Goal: Task Accomplishment & Management: Manage account settings

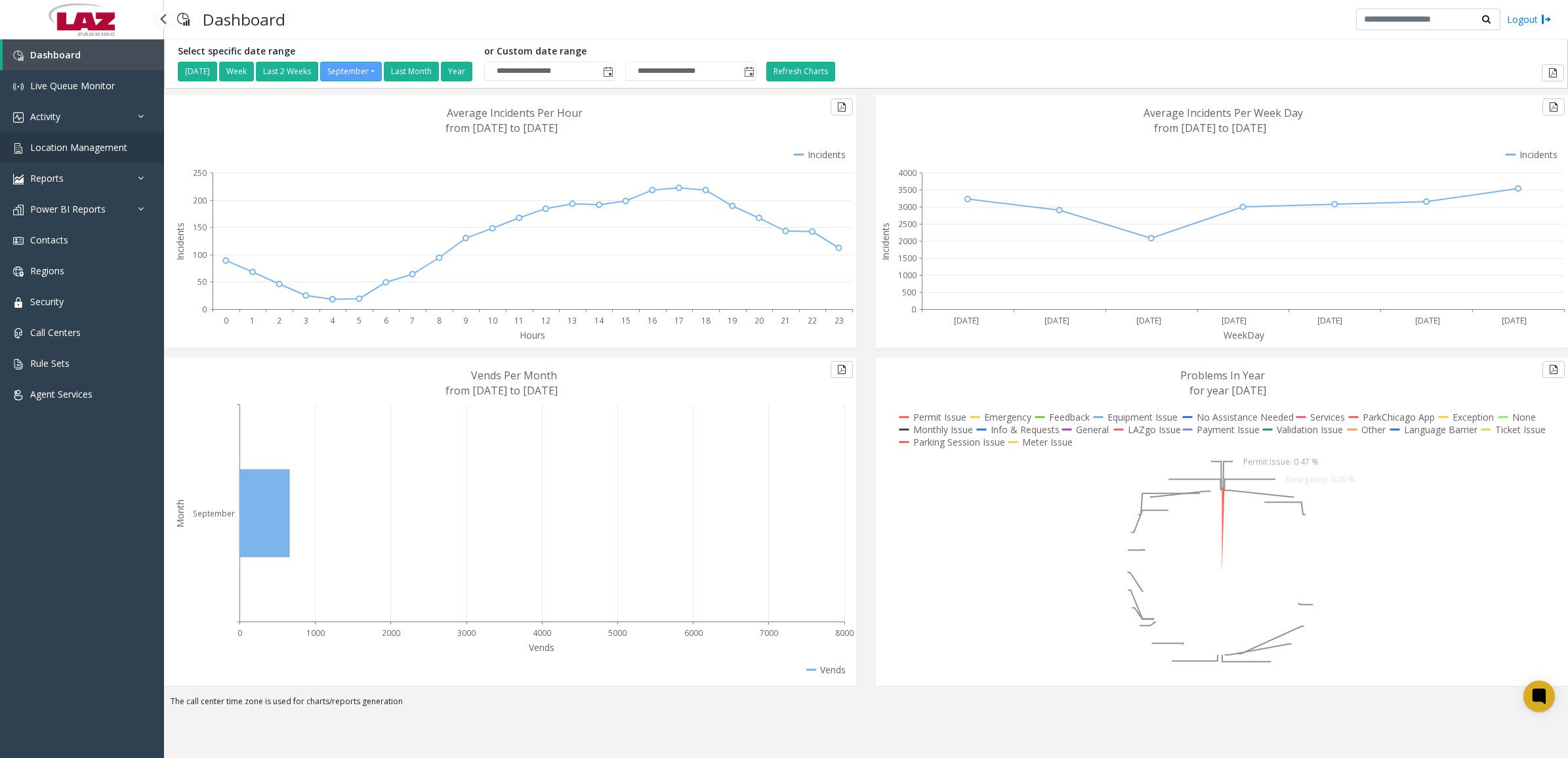
click at [88, 142] on span "Location Management" at bounding box center [78, 147] width 97 height 12
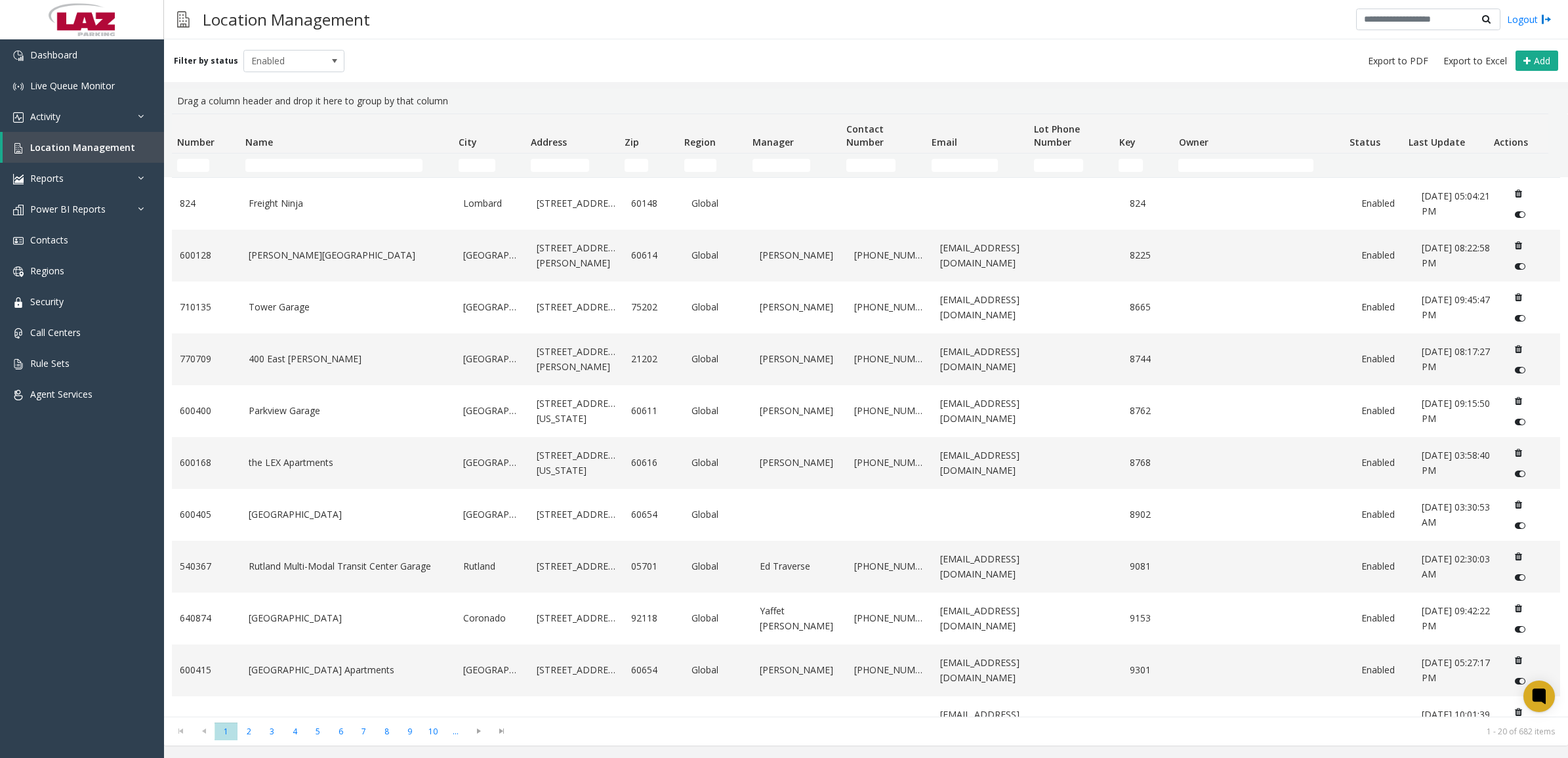
click at [306, 156] on td "Name Filter" at bounding box center [346, 165] width 214 height 24
click at [305, 159] on td "Name Filter" at bounding box center [346, 165] width 214 height 24
click at [305, 161] on input "Name Filter" at bounding box center [334, 166] width 177 height 13
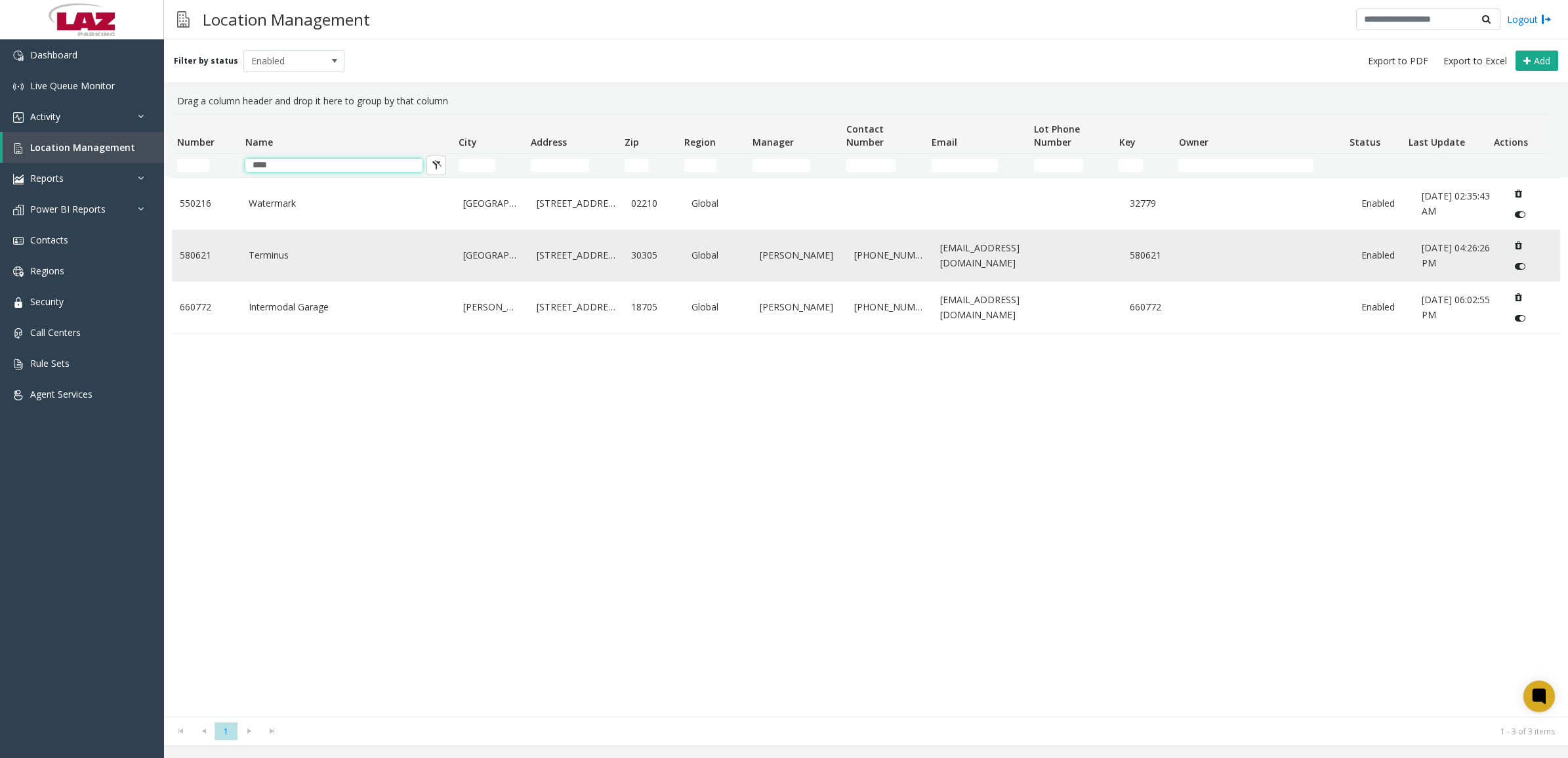
type input "****"
click at [372, 268] on td "Terminus" at bounding box center [348, 255] width 215 height 52
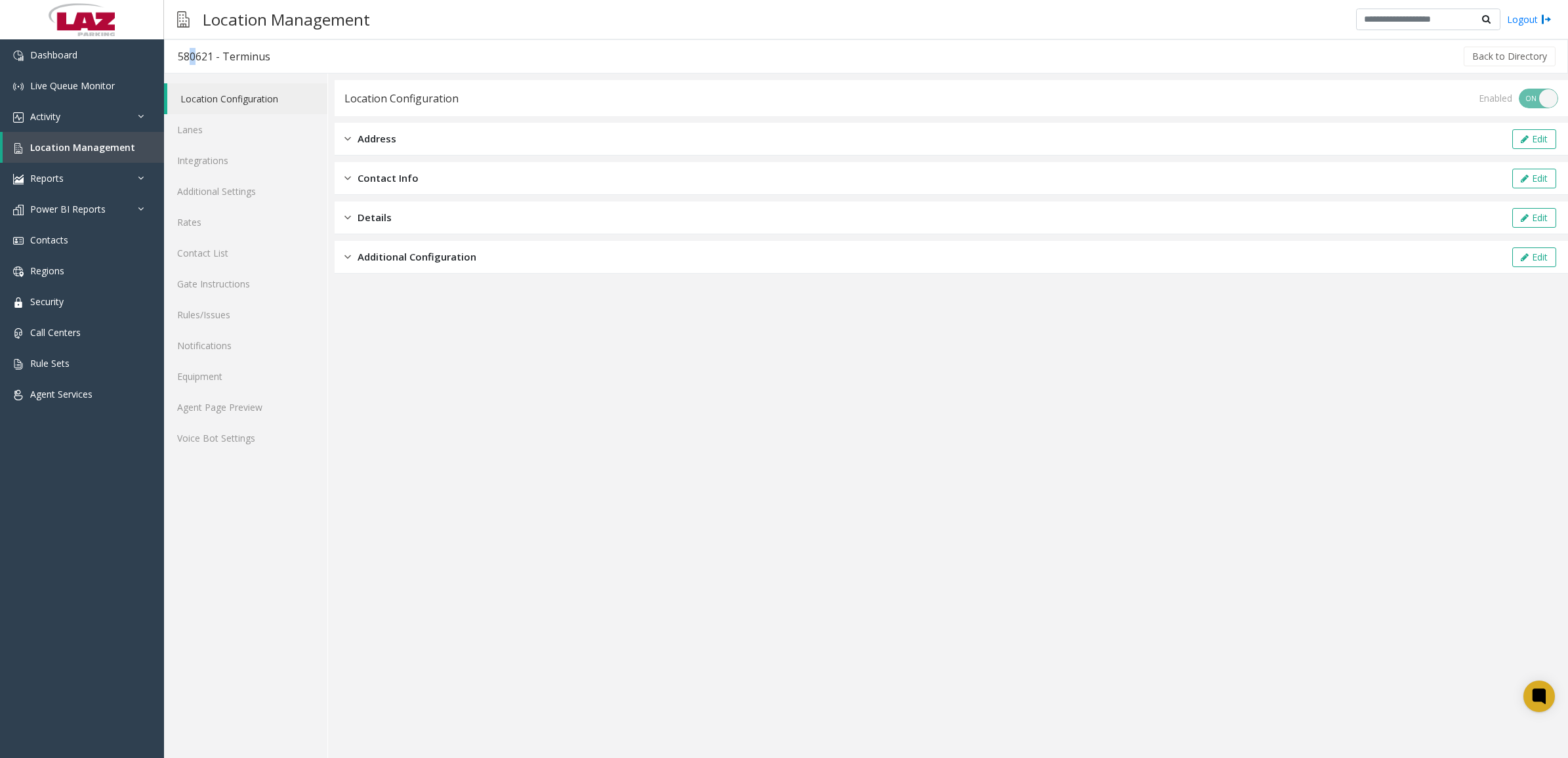
click at [187, 51] on div "580621 - Terminus" at bounding box center [224, 56] width 92 height 17
click at [188, 55] on div "580621 - Terminus" at bounding box center [224, 56] width 92 height 17
drag, startPoint x: 214, startPoint y: 134, endPoint x: 298, endPoint y: 168, distance: 90.6
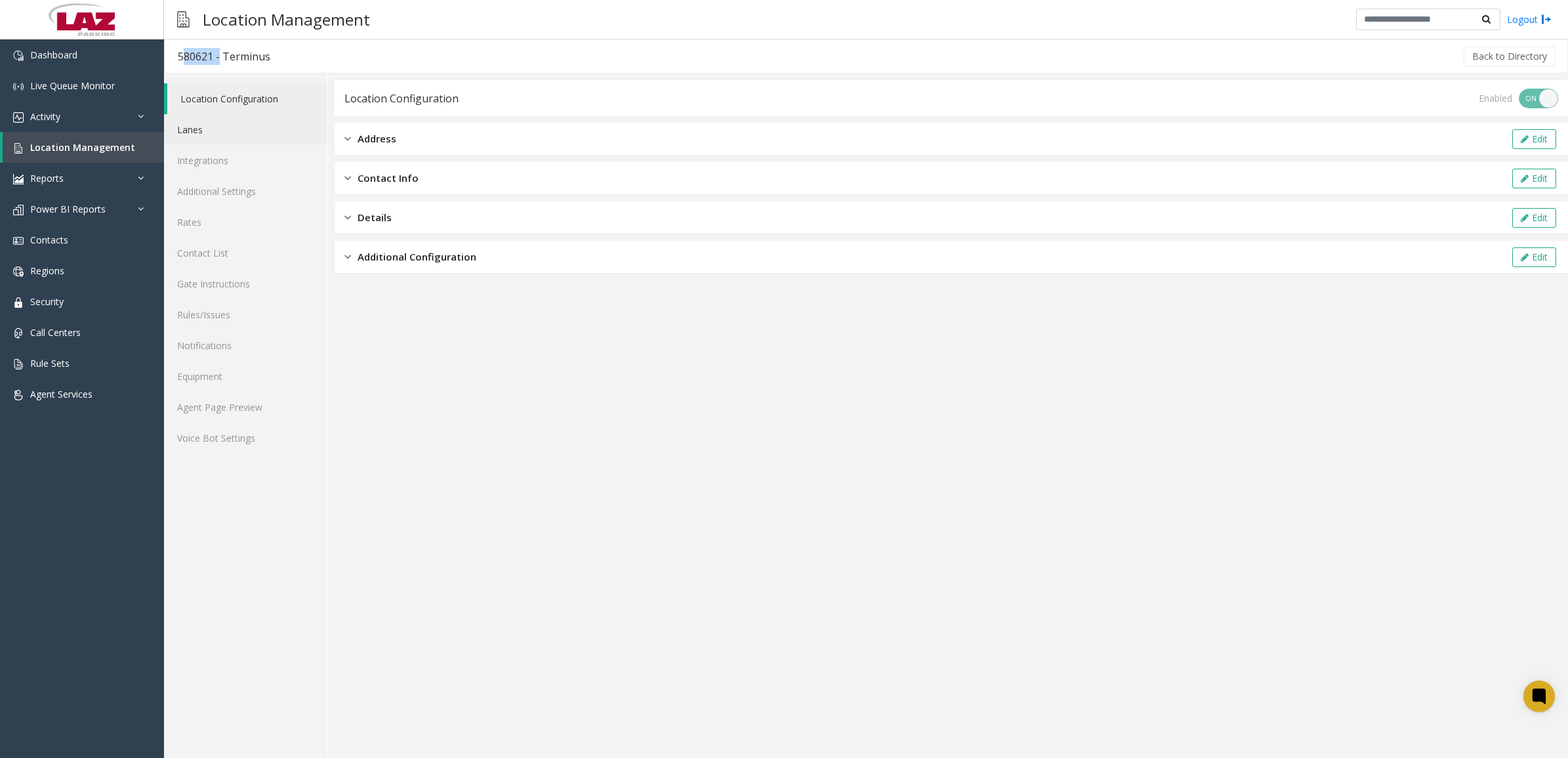
click at [214, 135] on link "Lanes" at bounding box center [245, 129] width 164 height 31
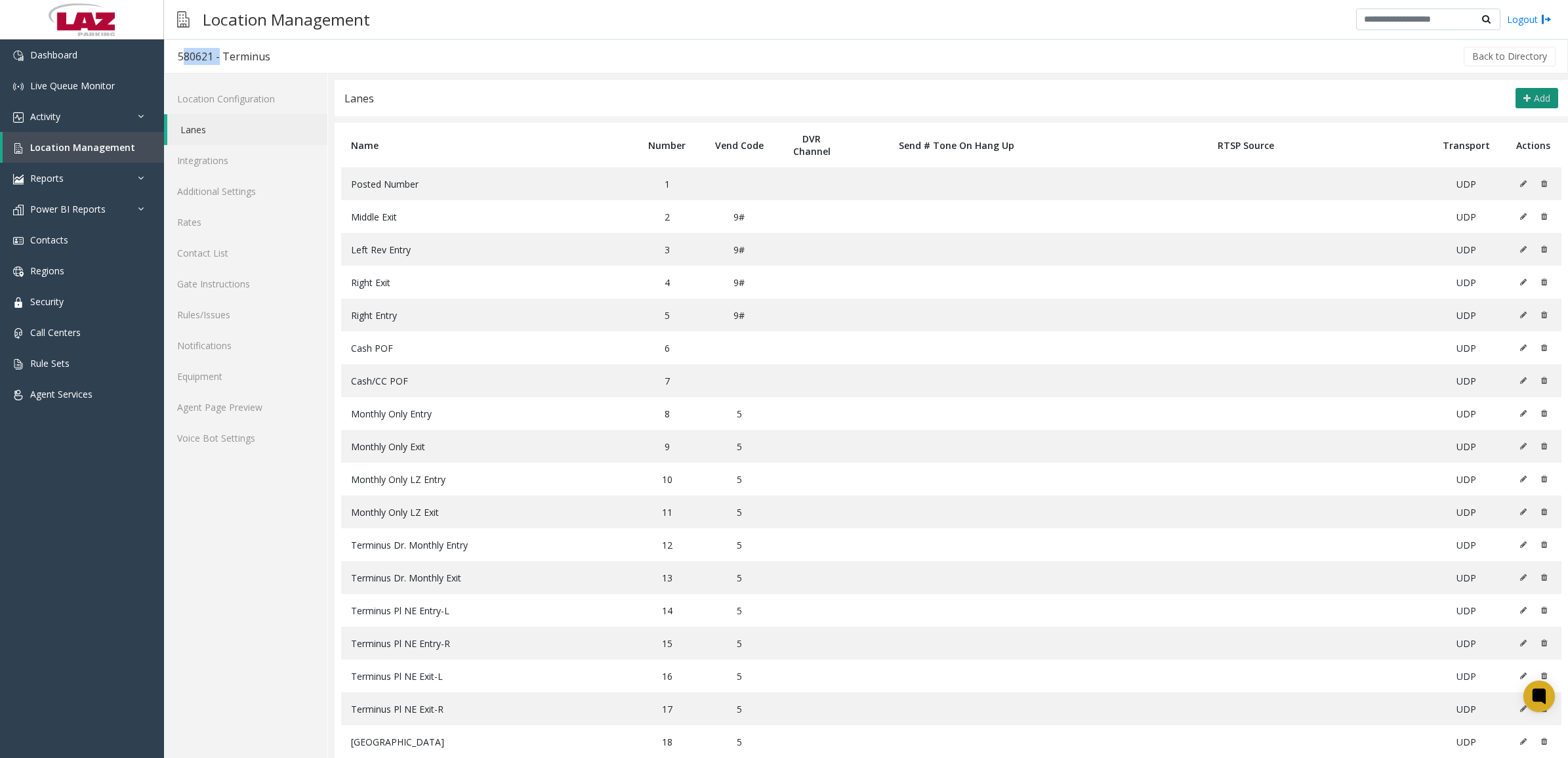
click at [1522, 90] on button "Add" at bounding box center [1536, 98] width 42 height 21
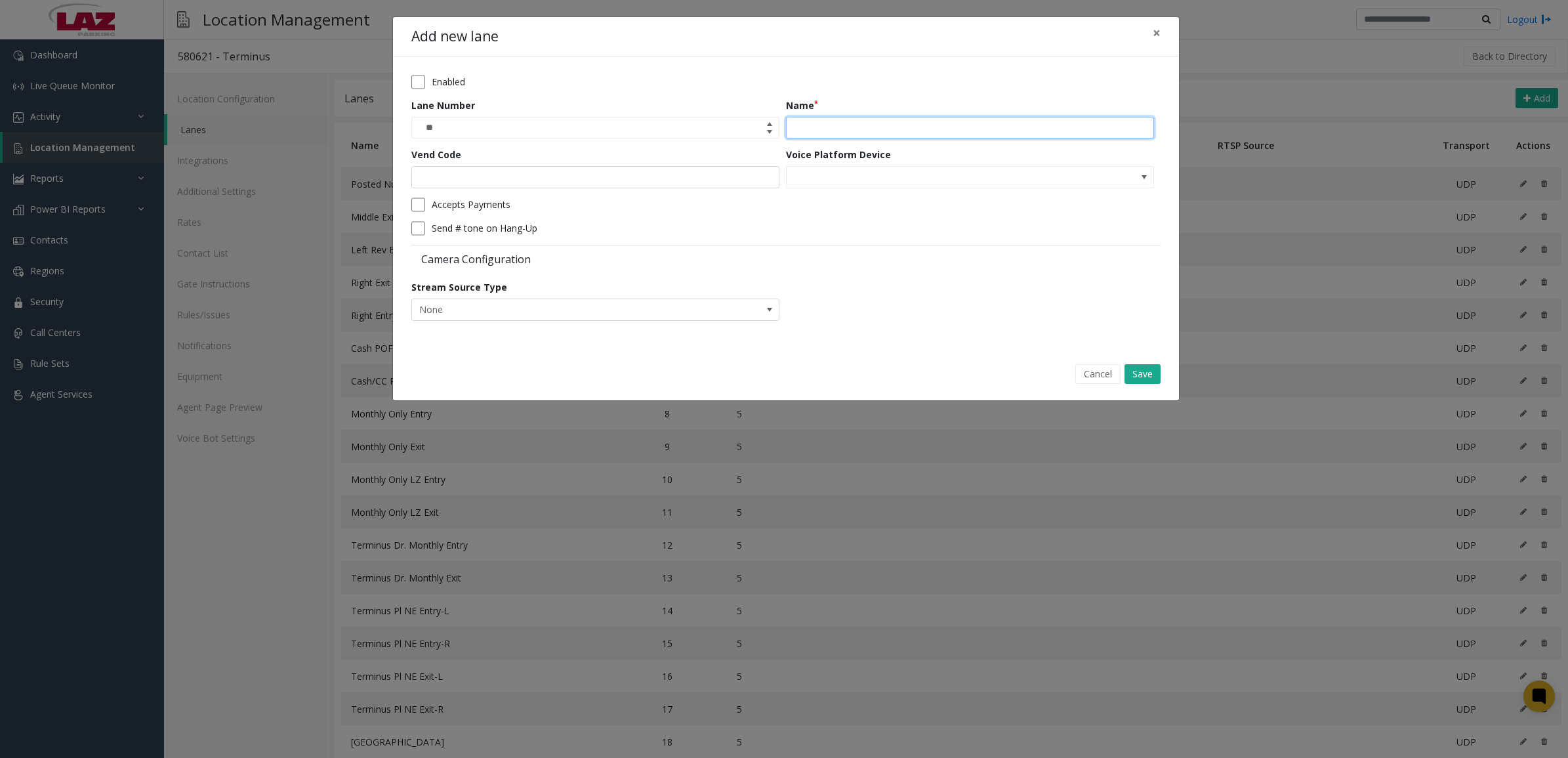
click at [844, 125] on input "Name" at bounding box center [970, 128] width 368 height 23
type input "**********"
click at [1148, 372] on button "Save" at bounding box center [1143, 373] width 36 height 20
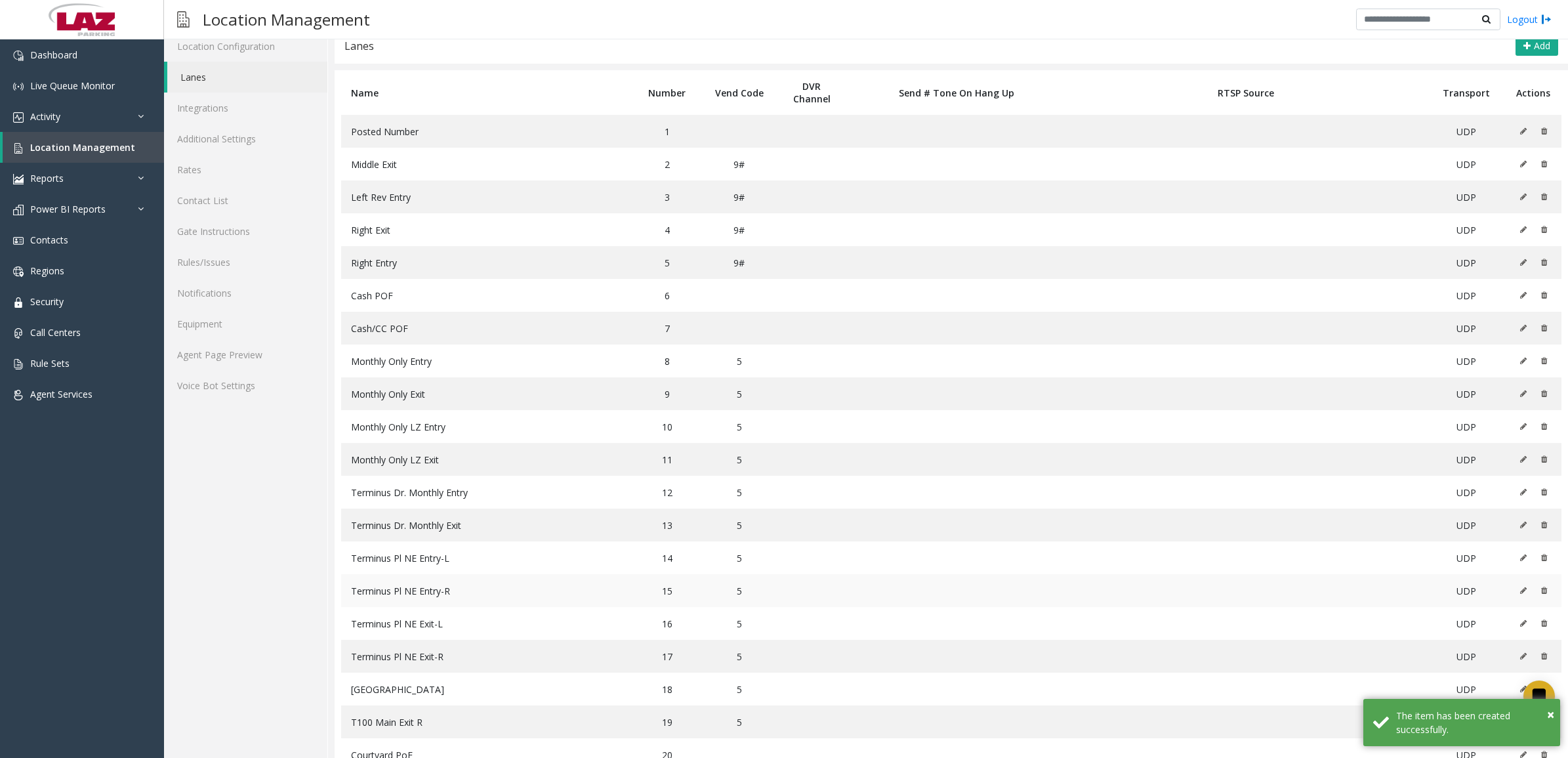
scroll to position [99, 0]
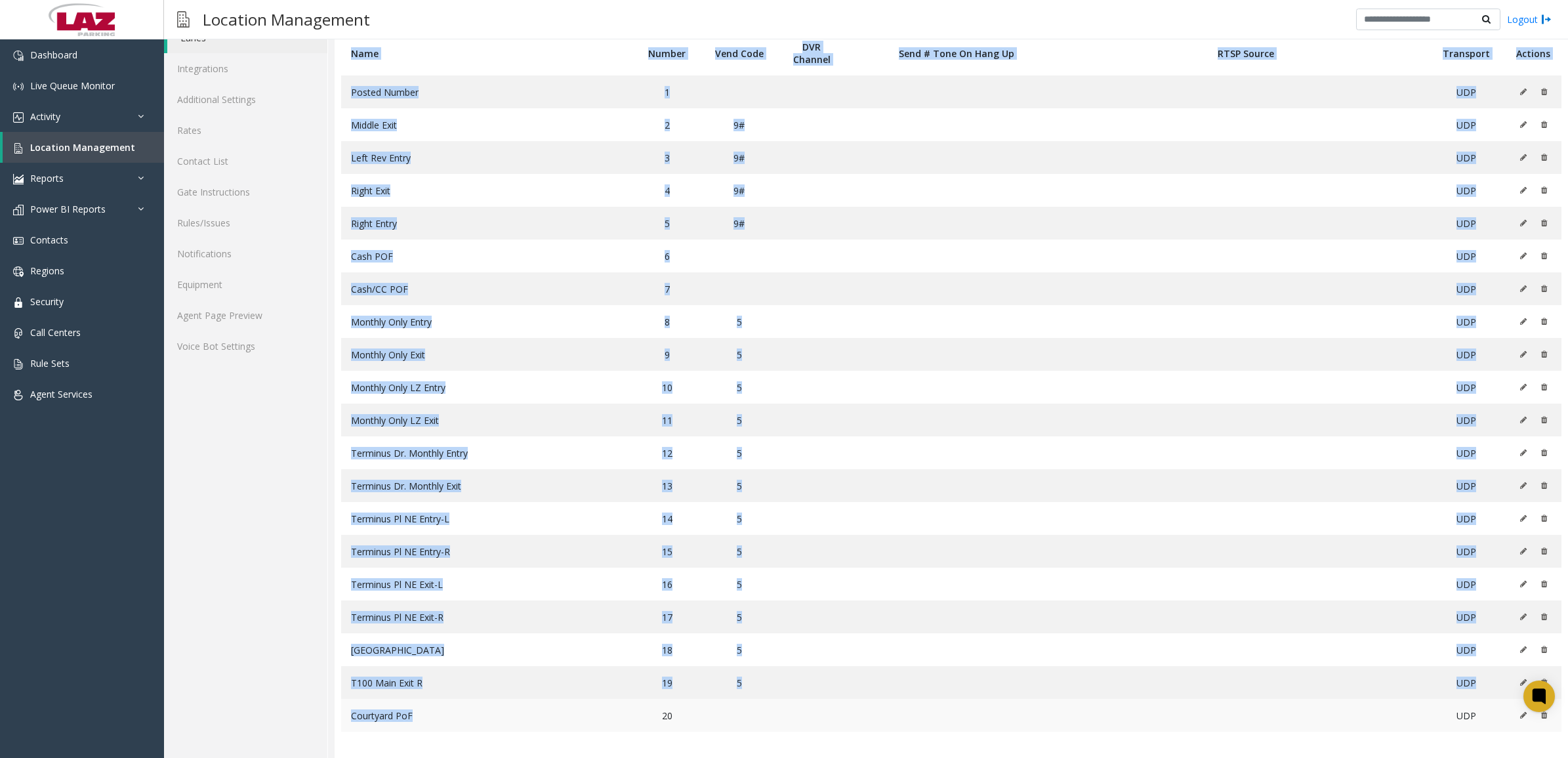
drag, startPoint x: 418, startPoint y: 717, endPoint x: 346, endPoint y: 721, distance: 72.1
click at [339, 723] on table "Name Number Vend Code DVR Channel Send # Tone On Hang Up RTSP Source Transport …" at bounding box center [951, 394] width 1233 height 727
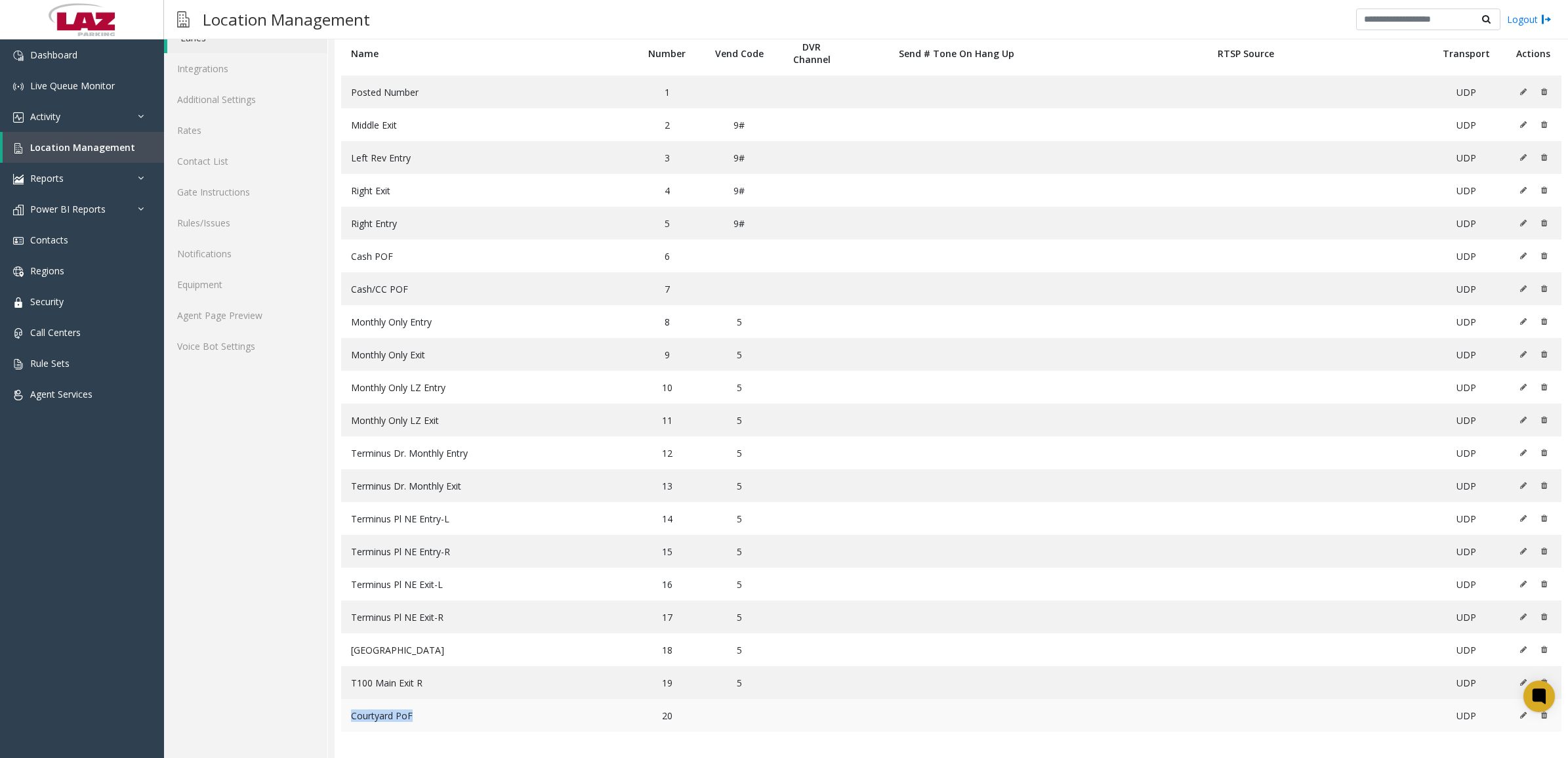
click at [356, 719] on span "Courtyard PoF" at bounding box center [382, 715] width 62 height 12
drag, startPoint x: 427, startPoint y: 715, endPoint x: 346, endPoint y: 722, distance: 81.3
click at [346, 722] on td "Courtyard PoF" at bounding box center [486, 715] width 290 height 33
copy span "Courtyard PoF"
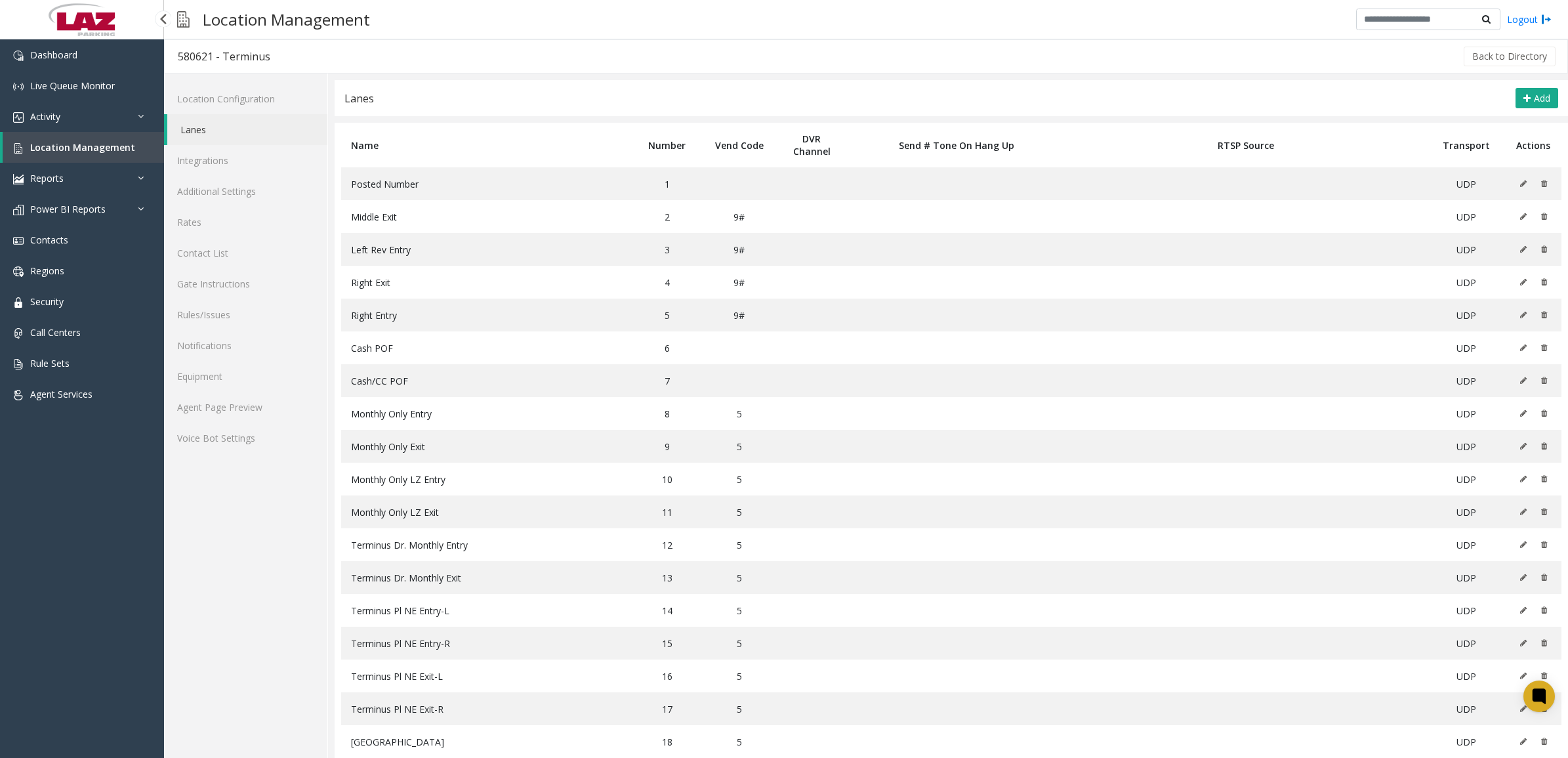
click at [102, 135] on link "Location Management" at bounding box center [84, 147] width 162 height 31
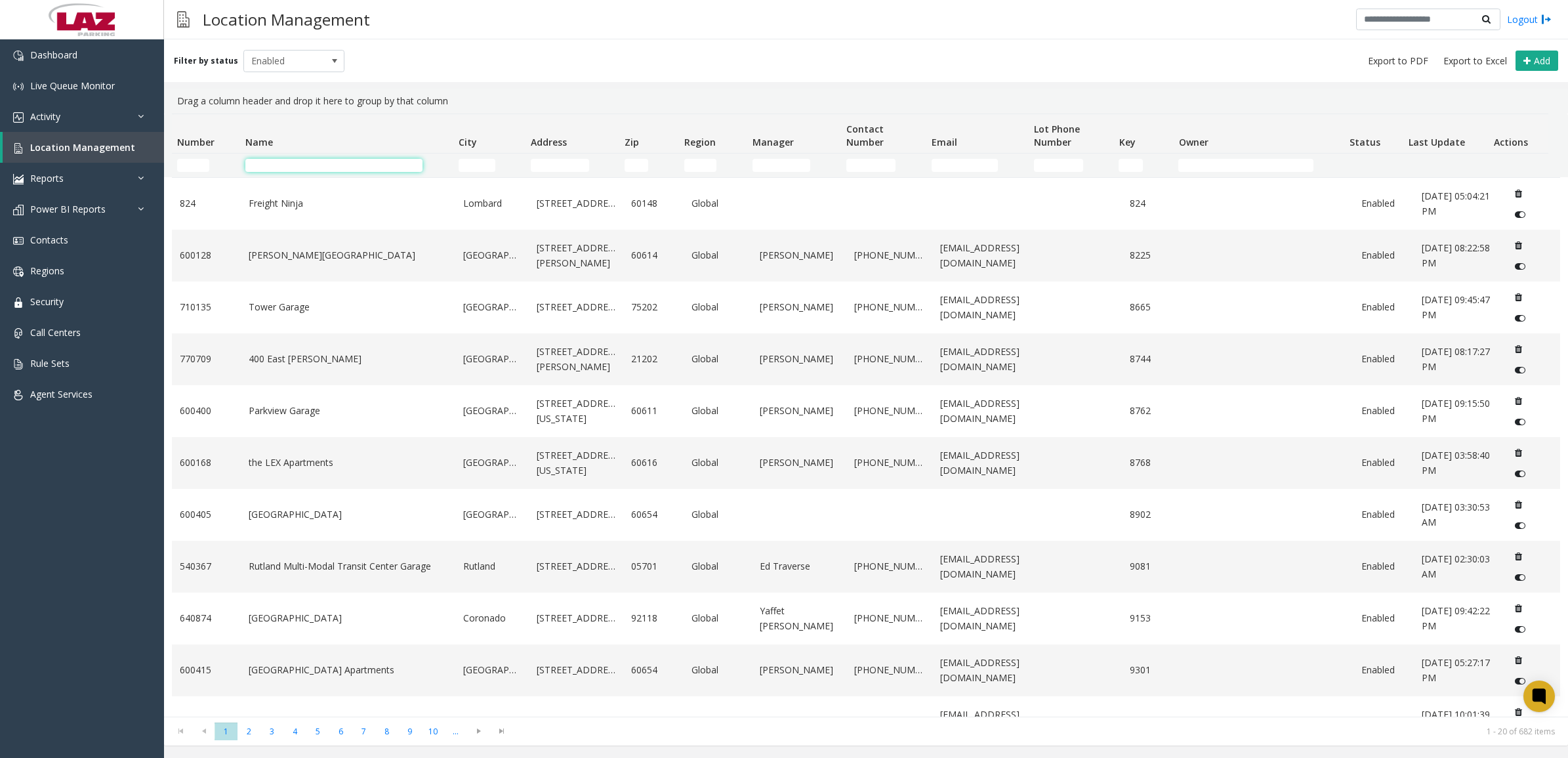
click at [328, 169] on input "Name Filter" at bounding box center [334, 166] width 177 height 13
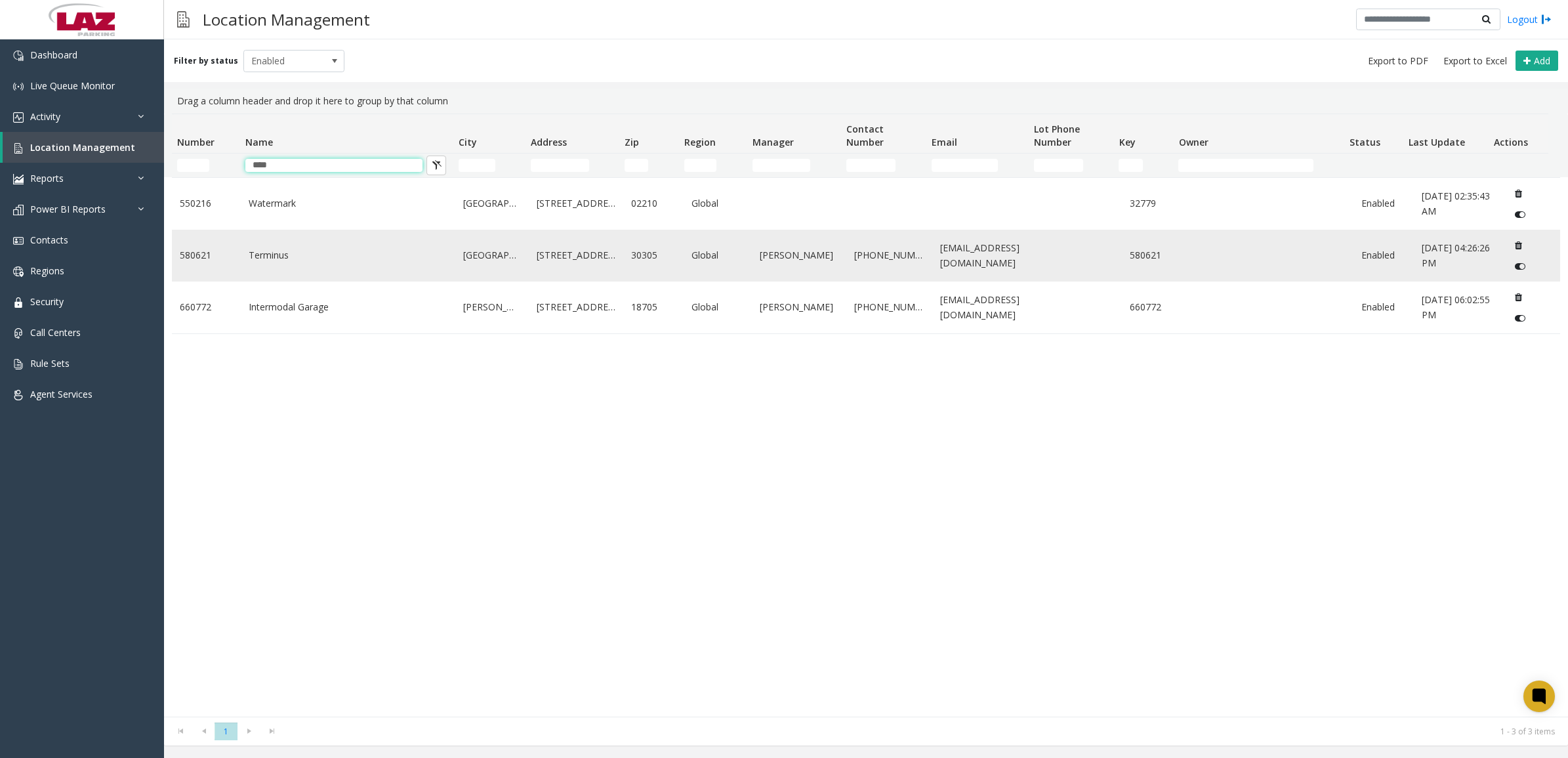
type input "****"
click at [1155, 257] on link "580621" at bounding box center [1151, 255] width 44 height 14
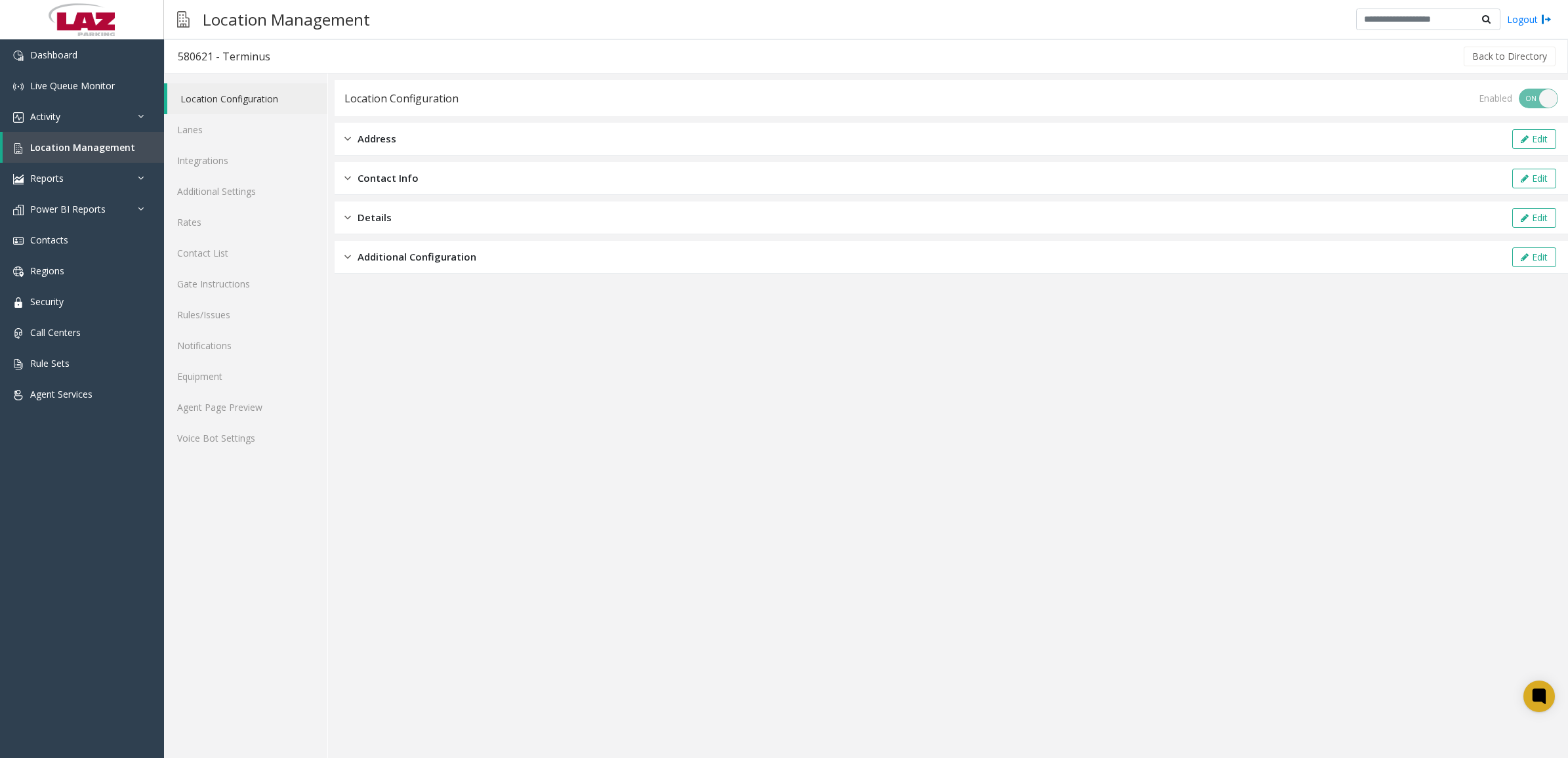
click at [188, 51] on div "580621 - Terminus" at bounding box center [224, 56] width 92 height 17
copy div "580621"
click at [246, 118] on link "Lanes" at bounding box center [245, 129] width 164 height 31
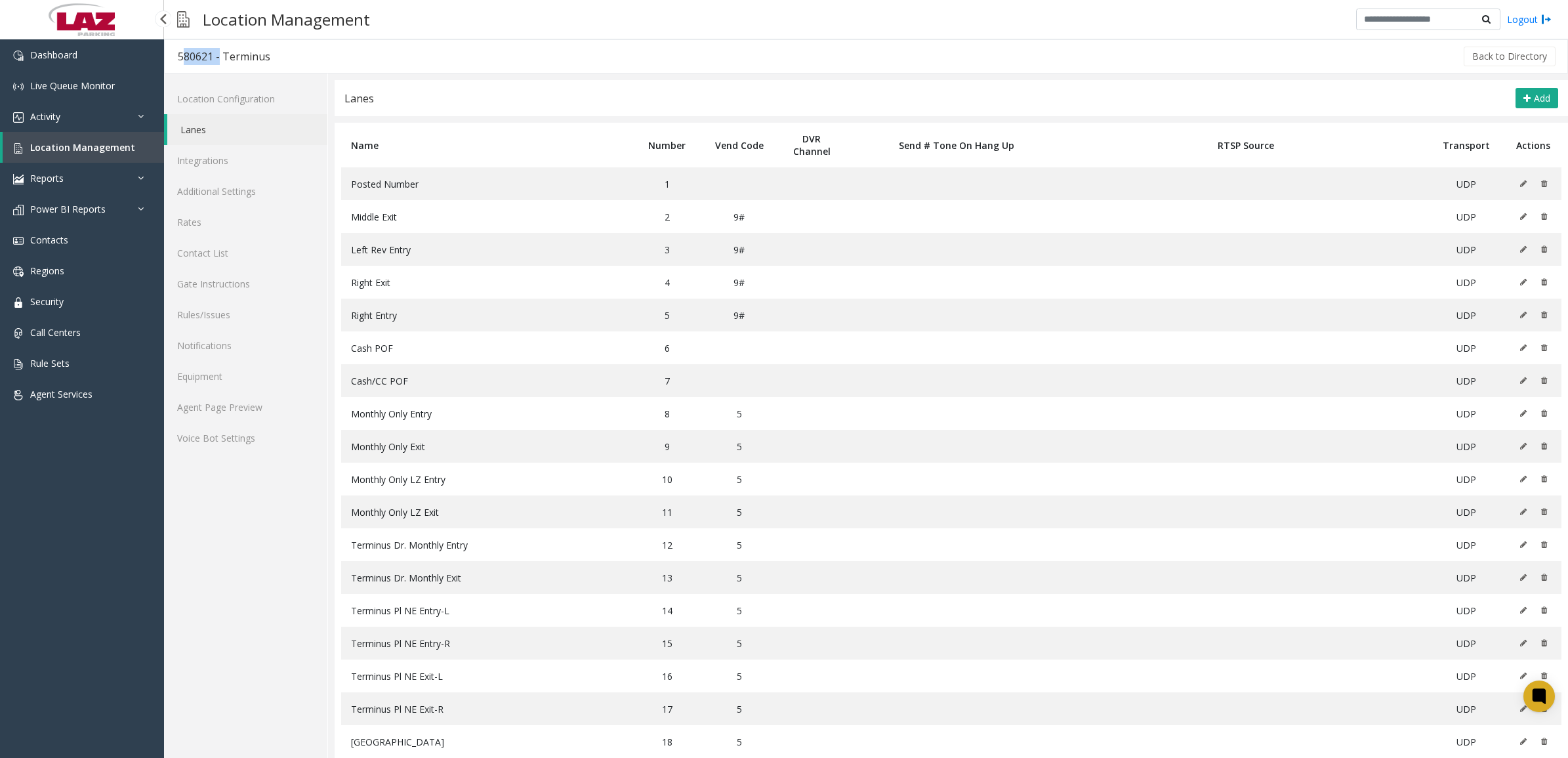
click at [55, 151] on span "Location Management" at bounding box center [83, 147] width 105 height 12
